Goal: Navigation & Orientation: Find specific page/section

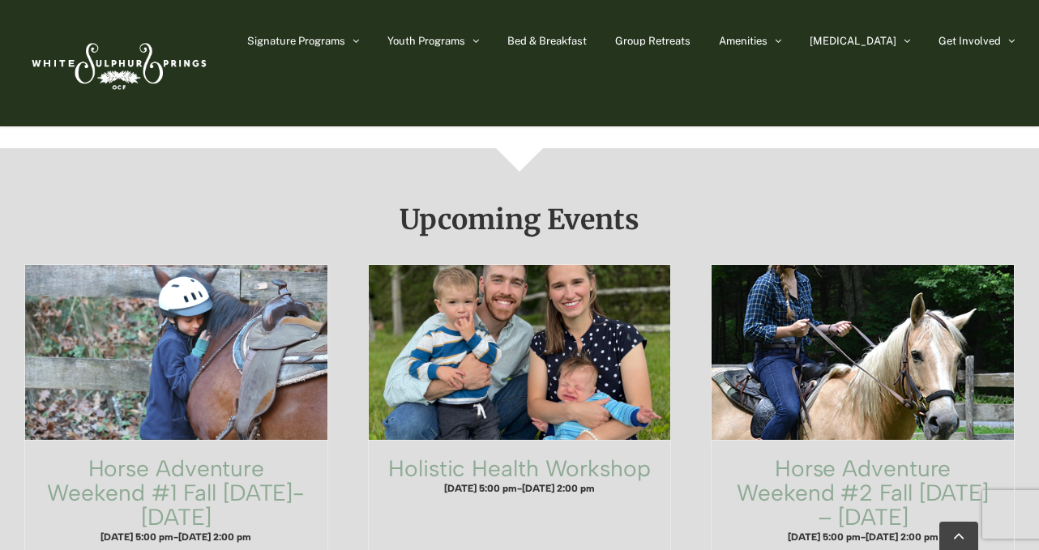
scroll to position [867, 0]
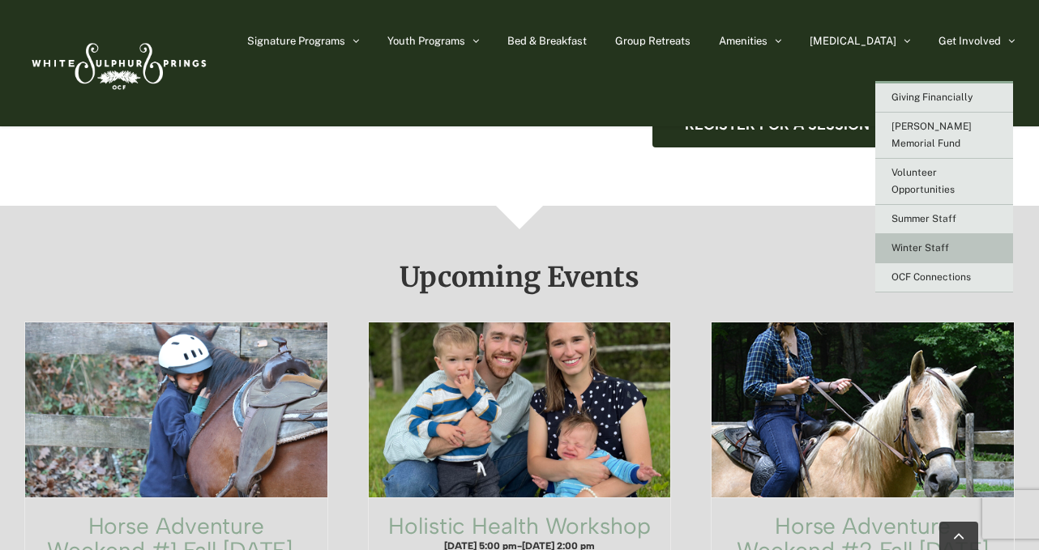
click at [937, 234] on link "Winter Staff" at bounding box center [944, 248] width 138 height 29
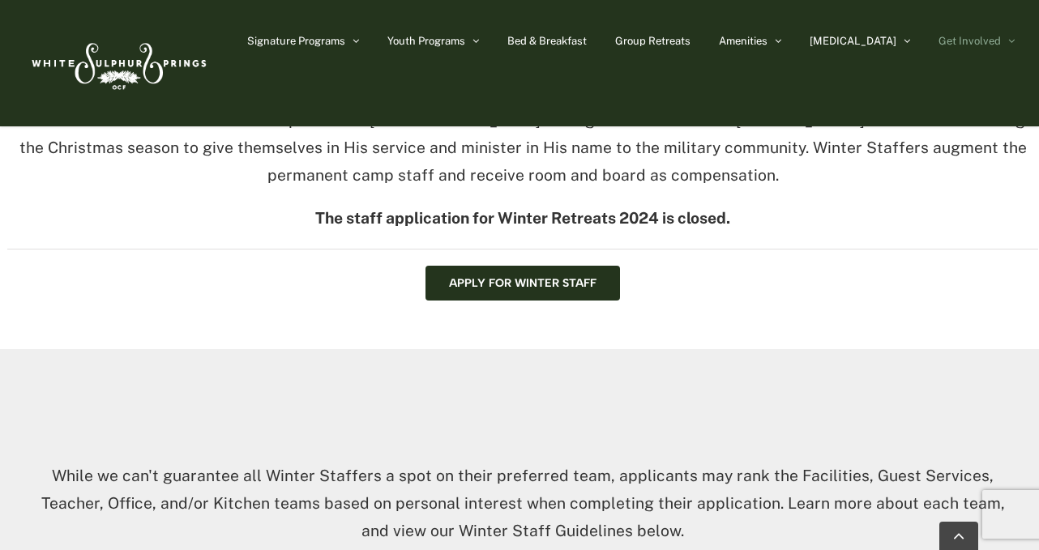
scroll to position [127, 0]
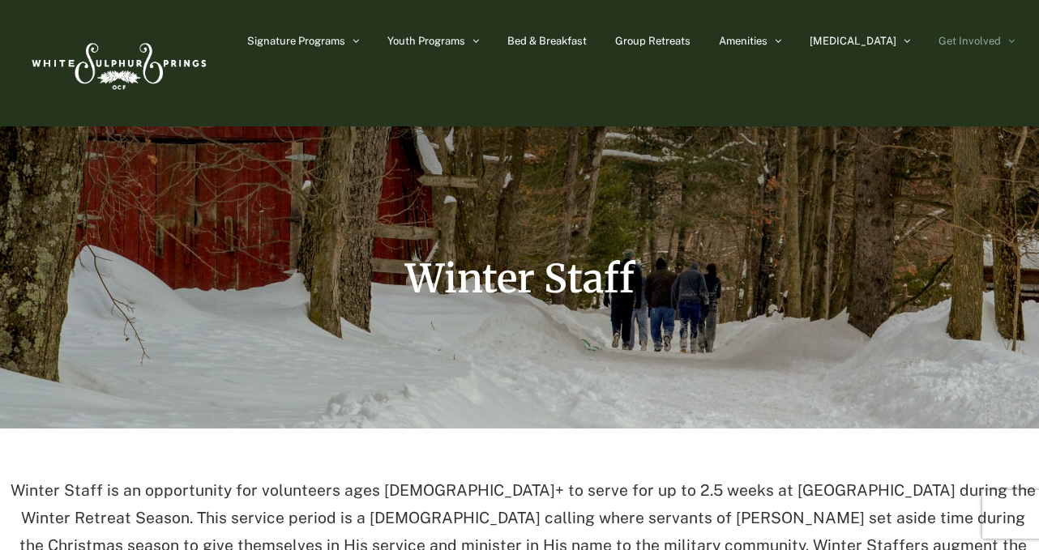
click at [188, 66] on img at bounding box center [117, 63] width 186 height 76
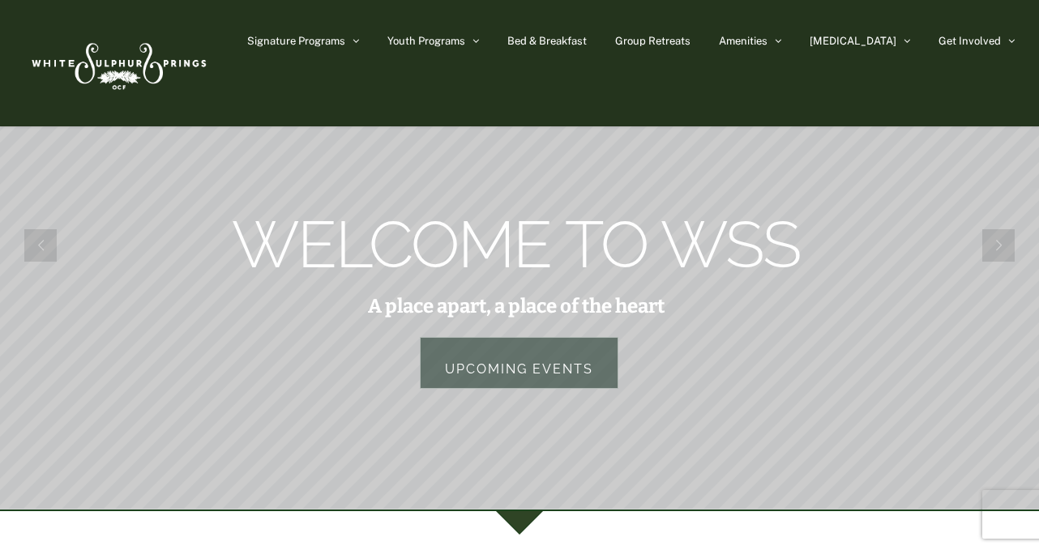
scroll to position [42, 0]
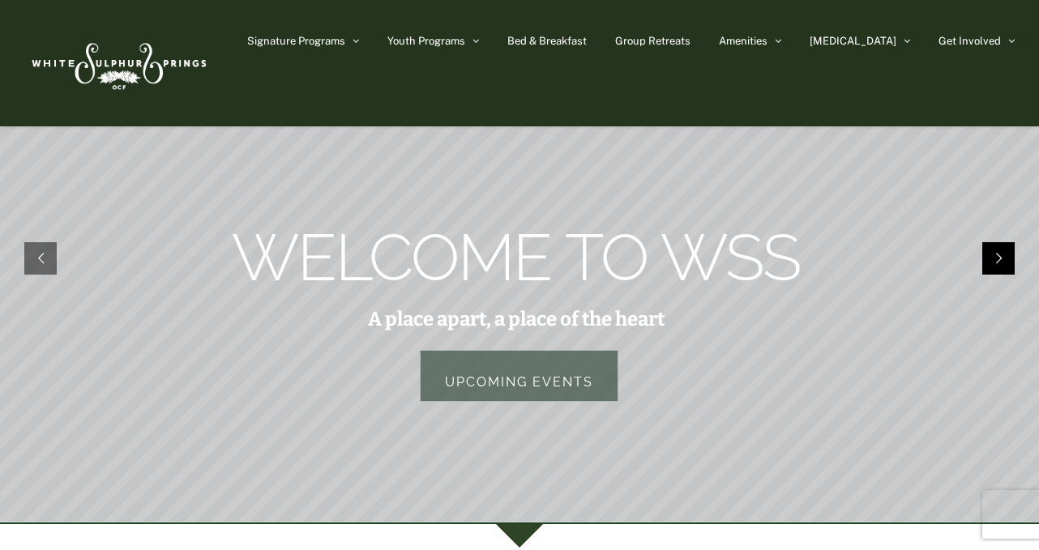
click at [1002, 256] on rs-arrow at bounding box center [998, 258] width 32 height 32
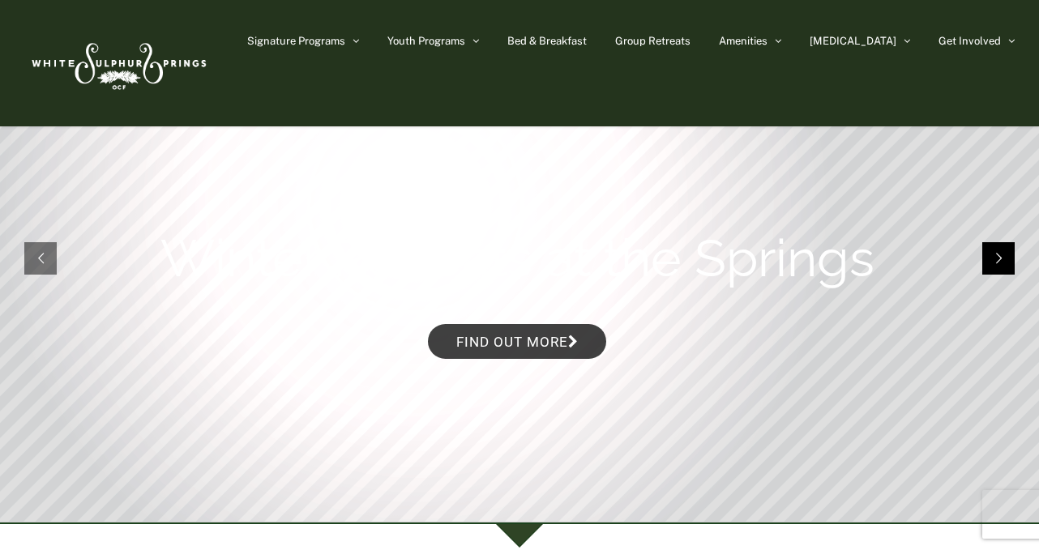
click at [1002, 256] on rs-arrow at bounding box center [998, 258] width 32 height 32
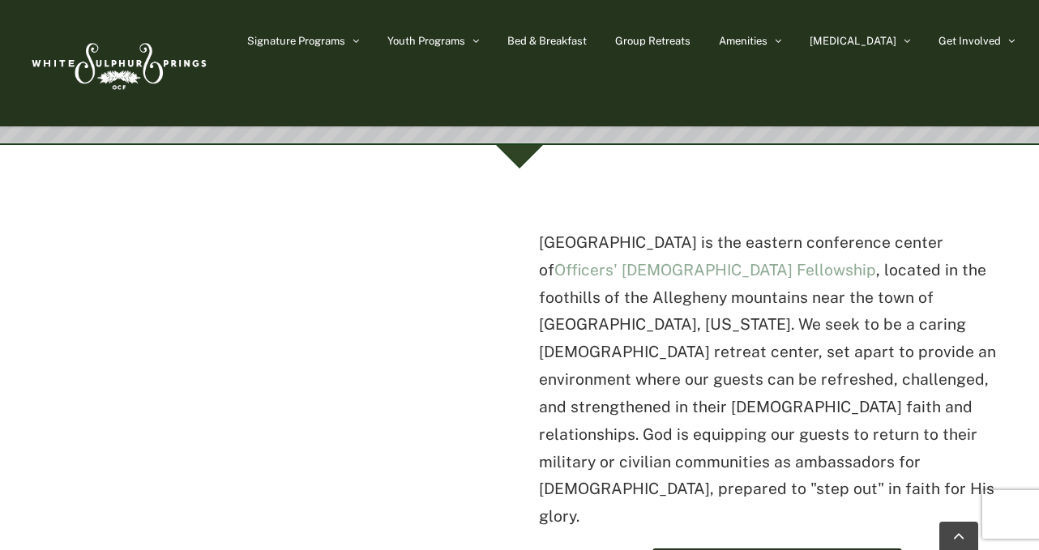
scroll to position [583, 0]
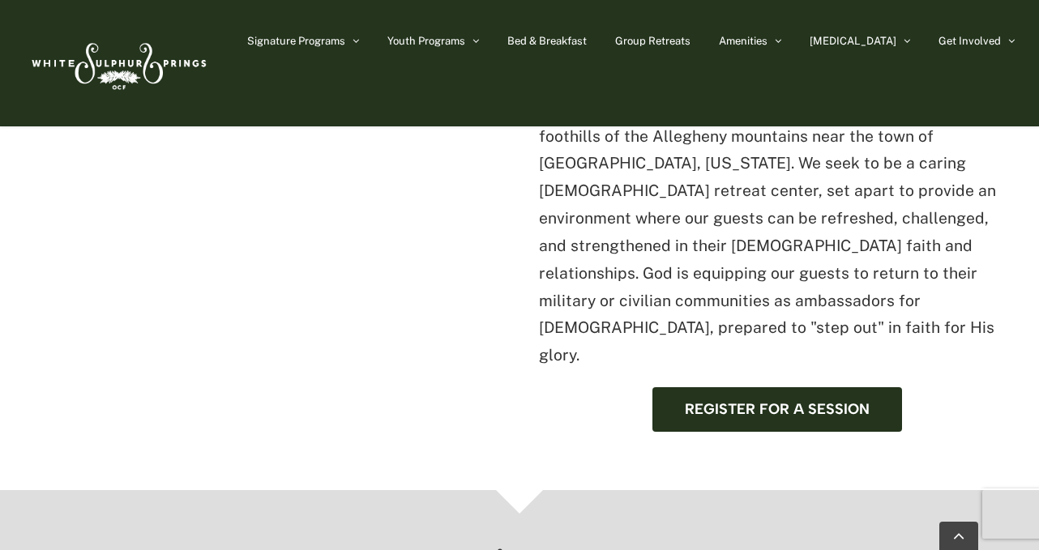
click at [560, 243] on p "[GEOGRAPHIC_DATA] is the eastern conference center of Officers' [DEMOGRAPHIC_DA…" at bounding box center [777, 218] width 476 height 301
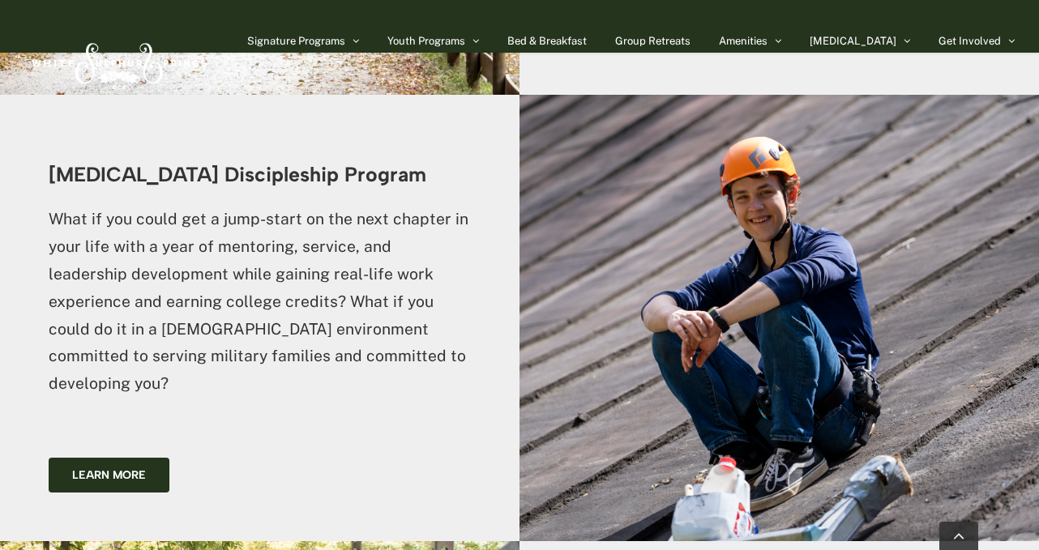
scroll to position [4734, 0]
